Goal: Check status: Check status

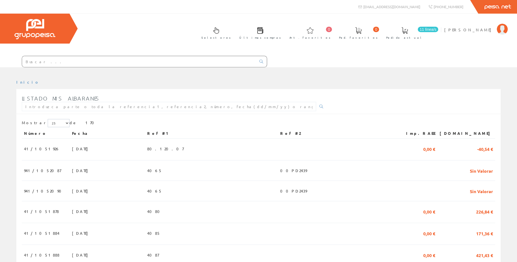
click at [102, 63] on input "text" at bounding box center [139, 61] width 234 height 11
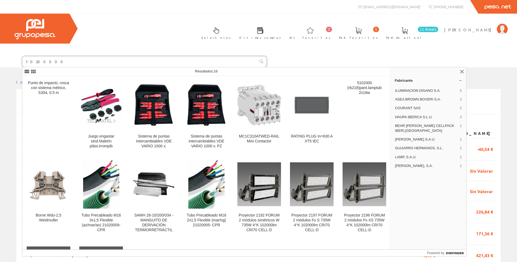
type input "10200000"
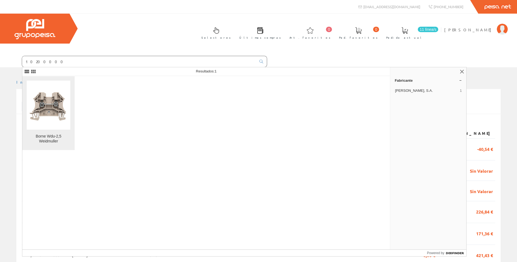
click at [61, 103] on img at bounding box center [49, 105] width 44 height 44
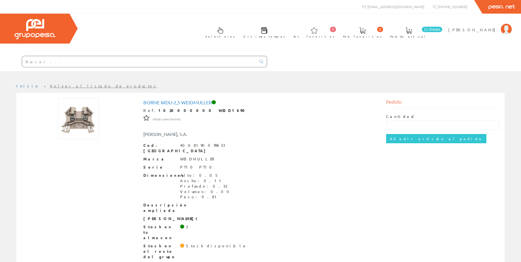
click at [112, 58] on input "text" at bounding box center [139, 61] width 234 height 11
